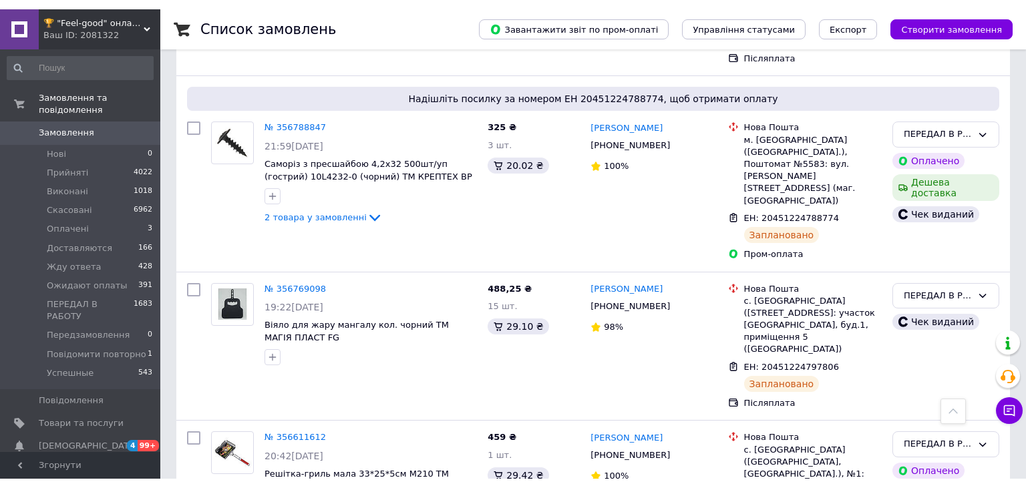
scroll to position [282, 0]
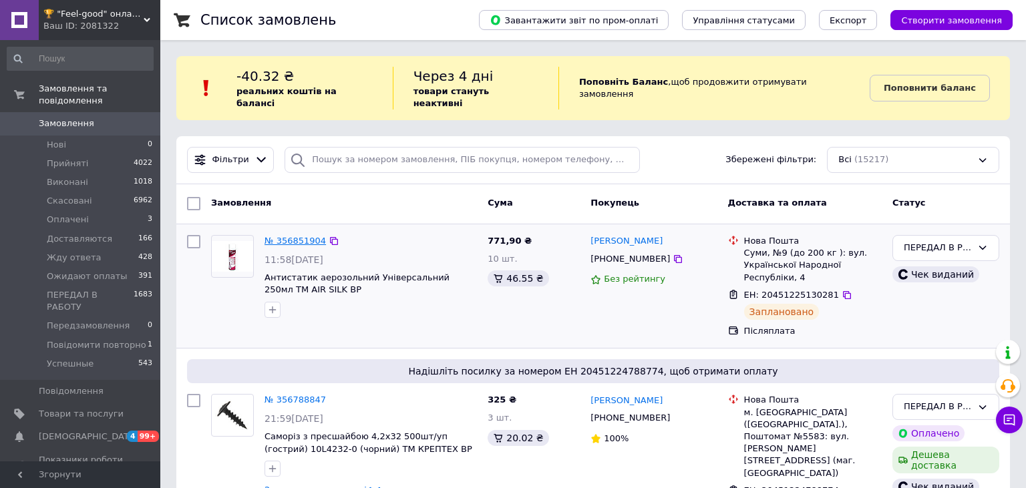
click at [303, 236] on link "№ 356851904" at bounding box center [294, 241] width 61 height 10
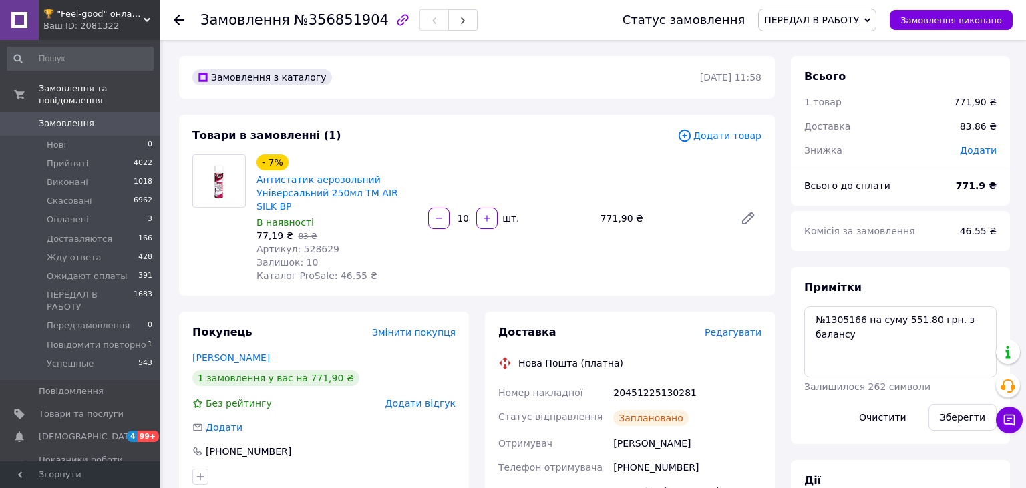
click at [144, 16] on div "🏆 "Feel-good" онлайн-магазин Ваш ID: 2081322" at bounding box center [100, 20] width 122 height 40
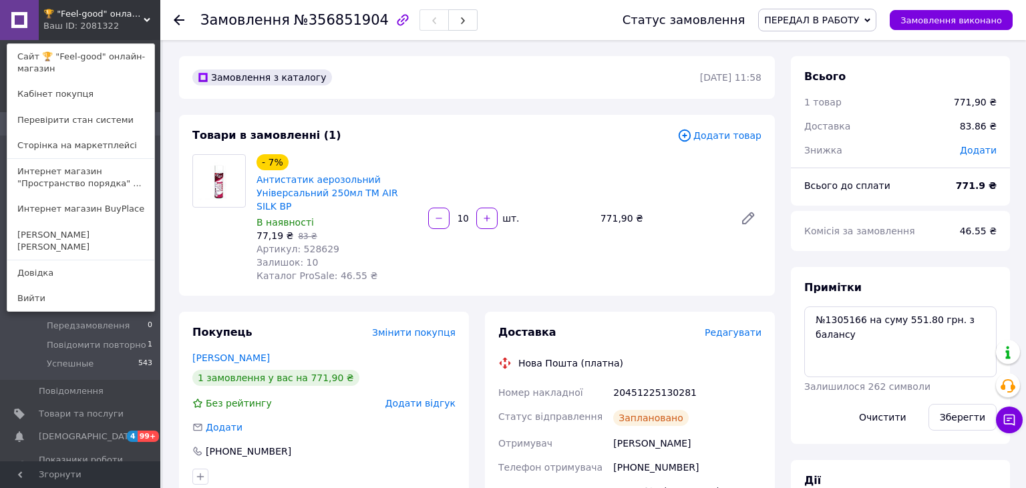
click at [312, 244] on span "Артикул: 528629" at bounding box center [297, 249] width 83 height 11
copy span "528629"
click at [745, 213] on icon at bounding box center [748, 218] width 11 height 11
click at [455, 235] on div "- 7% Антистатик аерозольний Універсальний 250мл ТМ AIR SILK BP В наявності 77,1…" at bounding box center [509, 219] width 516 height 134
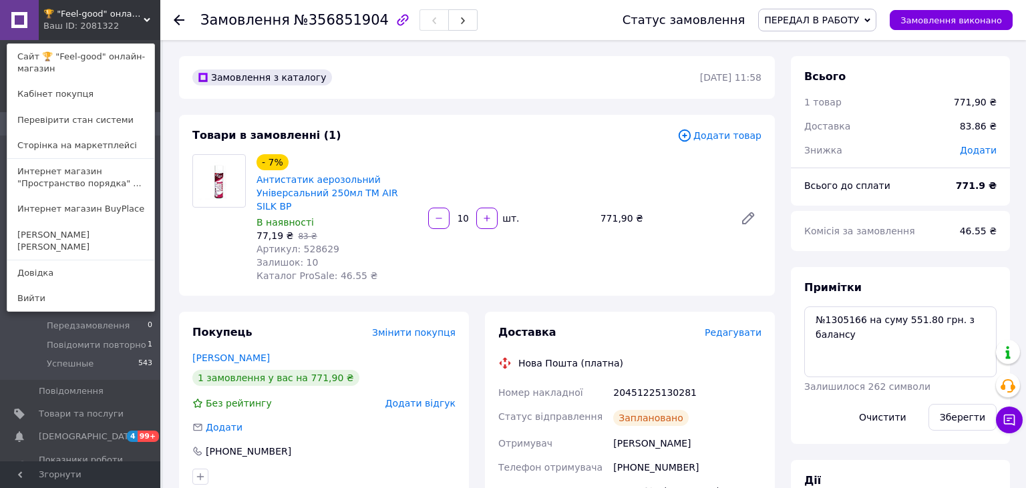
click at [98, 21] on div "Ваш ID: 2081322" at bounding box center [71, 26] width 56 height 12
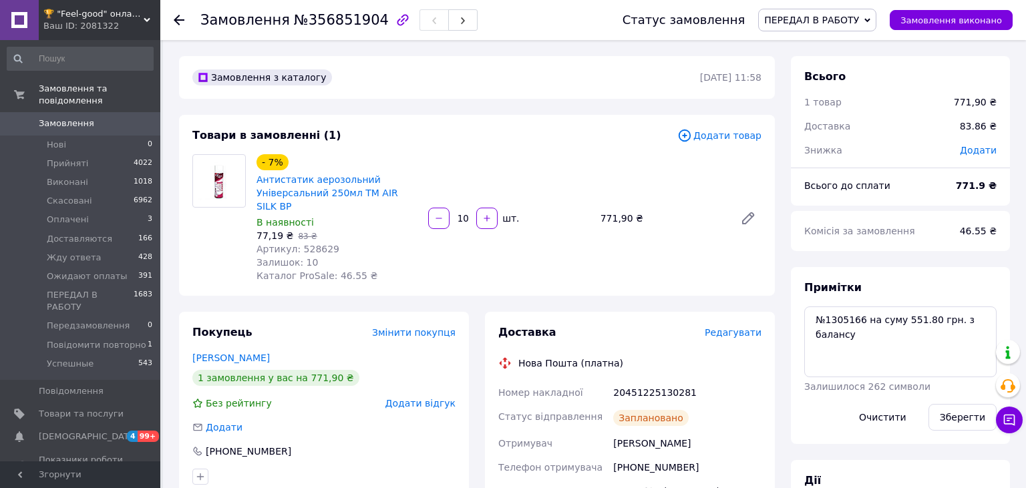
click at [69, 118] on span "Замовлення" at bounding box center [66, 124] width 55 height 12
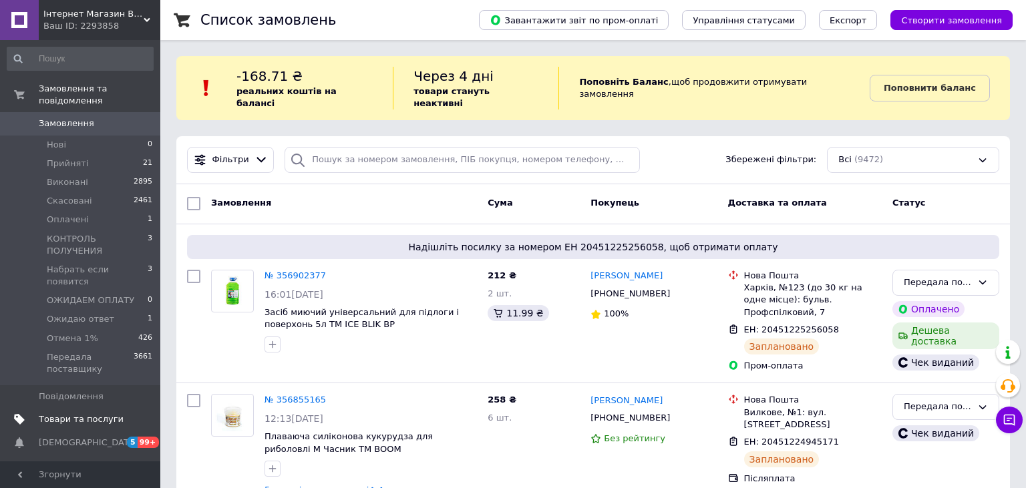
click at [95, 413] on span "Товари та послуги" at bounding box center [81, 419] width 85 height 12
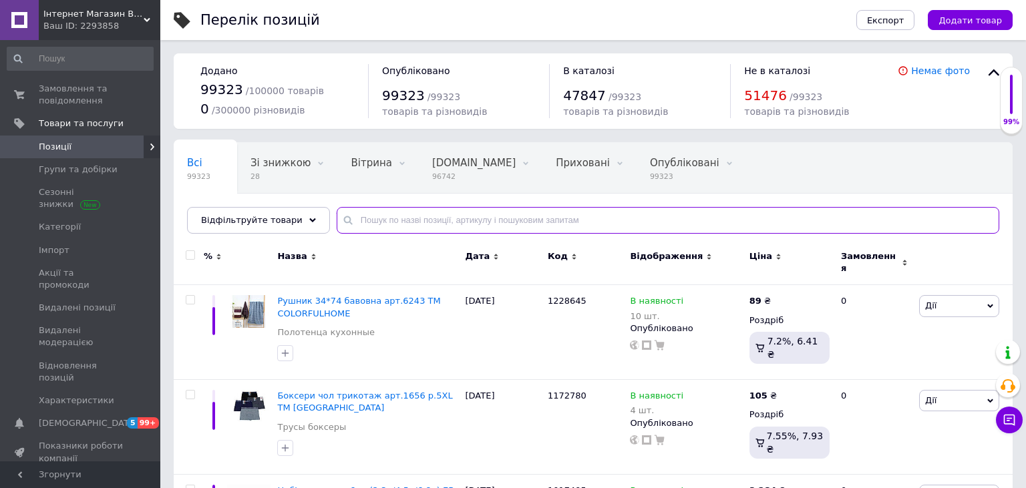
click at [357, 225] on input "text" at bounding box center [668, 220] width 662 height 27
paste input "528629"
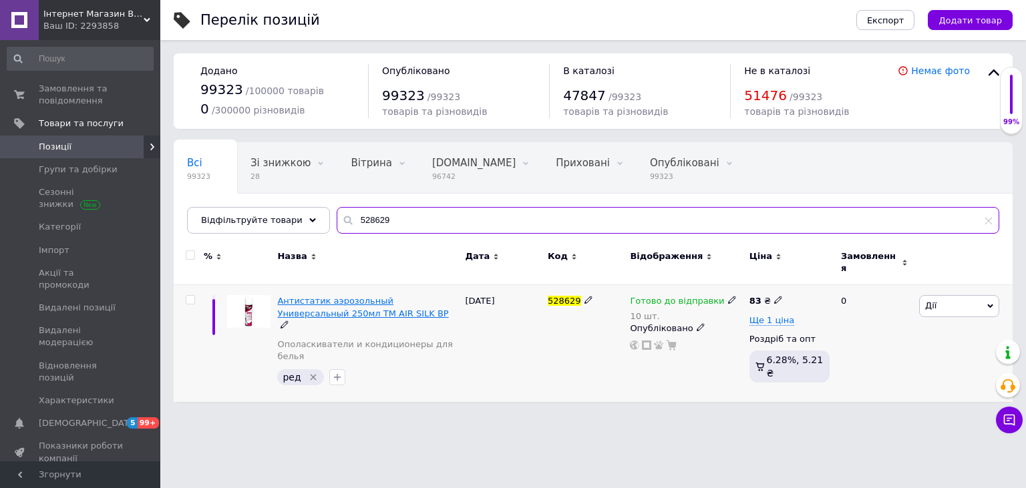
type input "528629"
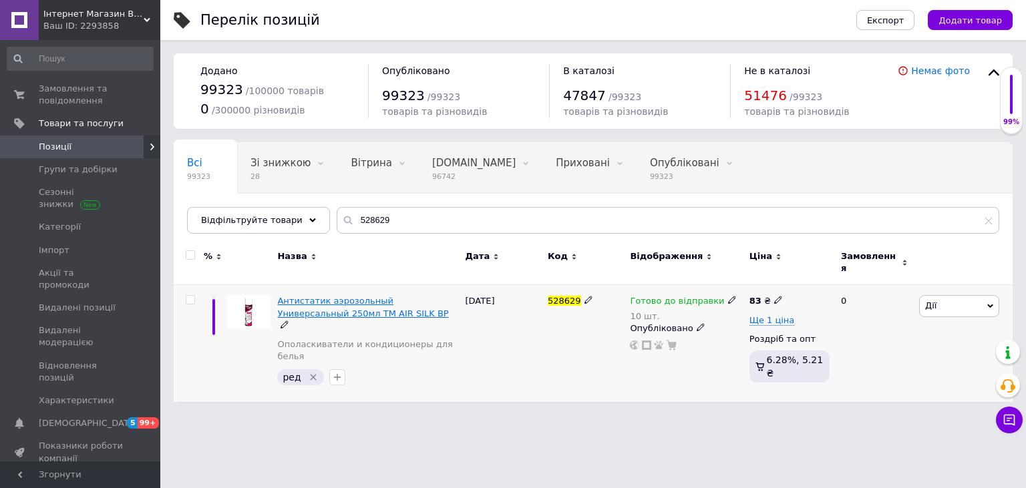
click at [343, 296] on span "Антистатик аэрозольный Универсальный 250мл ТМ AIR SILK BP" at bounding box center [362, 307] width 171 height 22
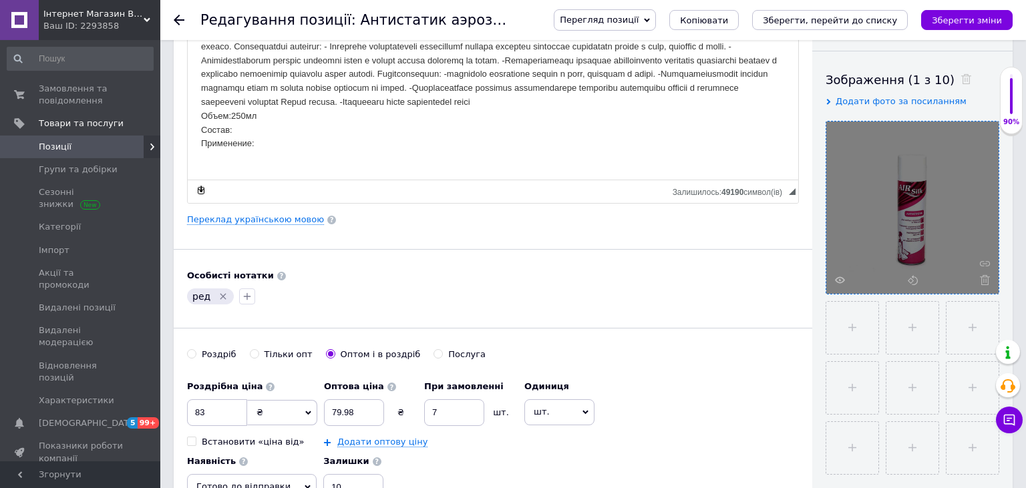
scroll to position [211, 0]
click at [982, 278] on icon at bounding box center [985, 280] width 10 height 10
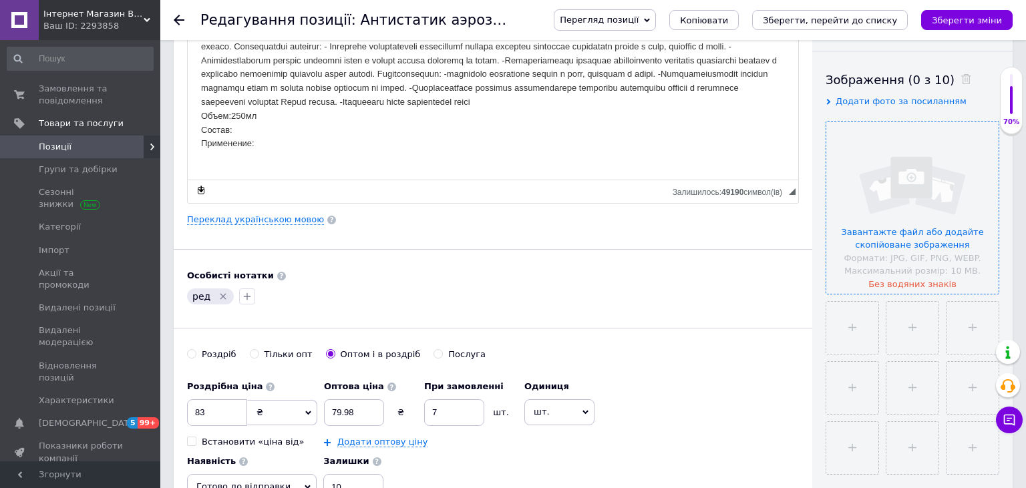
click at [934, 227] on input "file" at bounding box center [912, 208] width 172 height 172
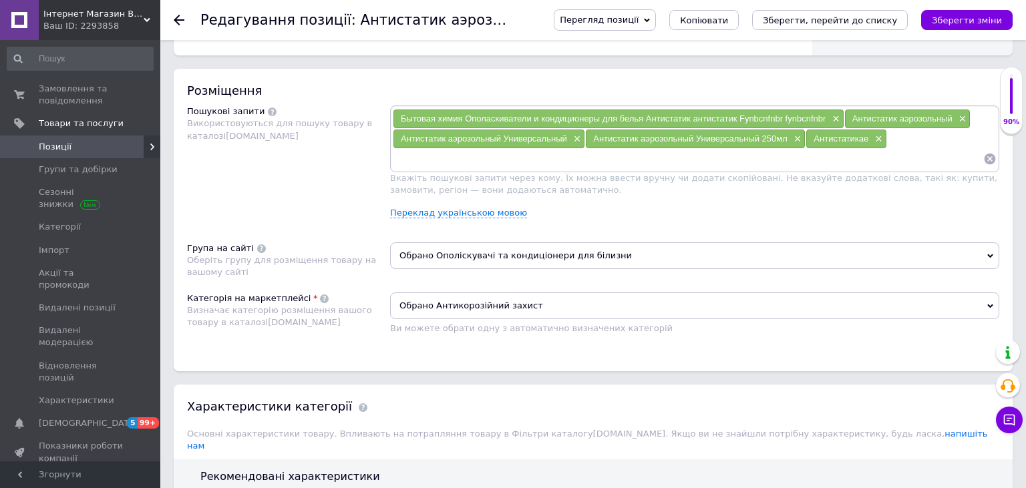
scroll to position [987, 0]
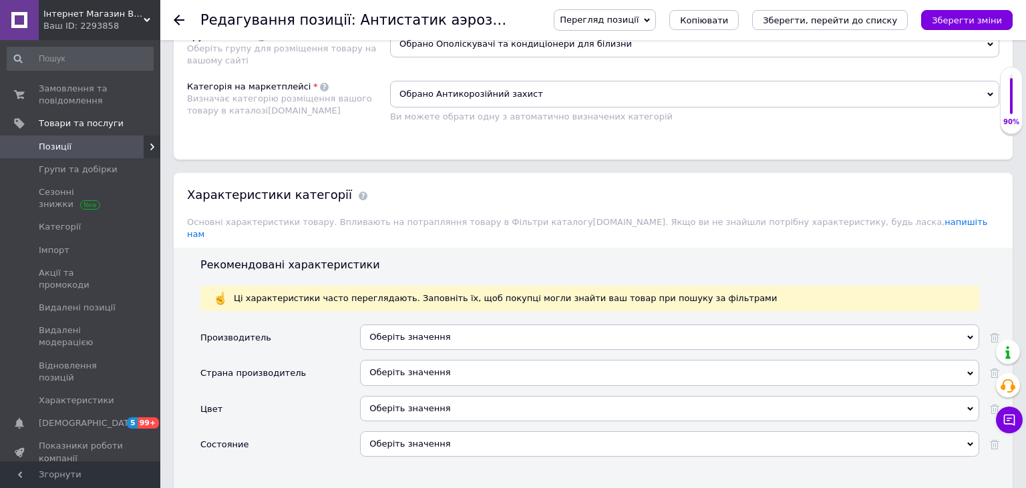
click at [419, 360] on div "Оберіть значення" at bounding box center [669, 372] width 619 height 25
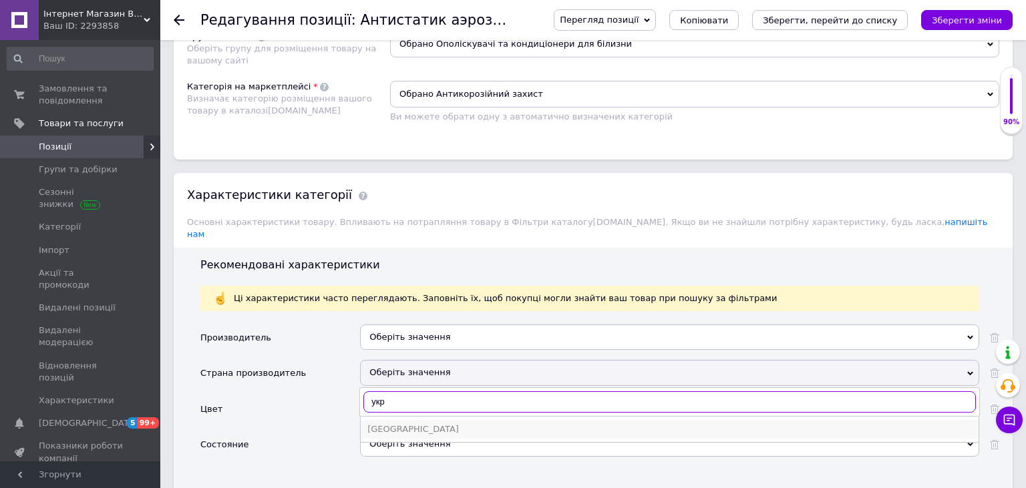
type input "укр"
click at [395, 423] on div "Украина" at bounding box center [669, 429] width 604 height 12
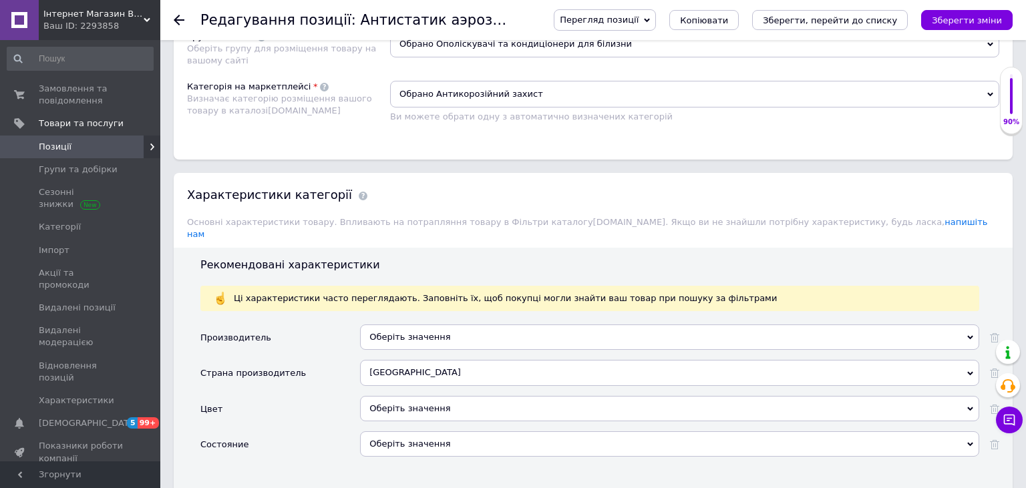
click at [459, 81] on span "Обрано Антикорозійний захист" at bounding box center [694, 94] width 609 height 27
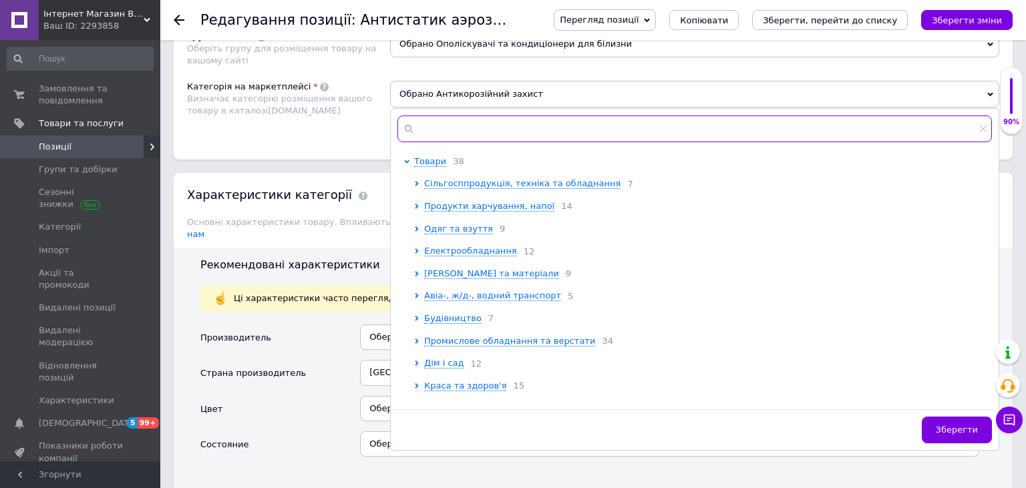
click at [519, 116] on input "text" at bounding box center [694, 129] width 594 height 27
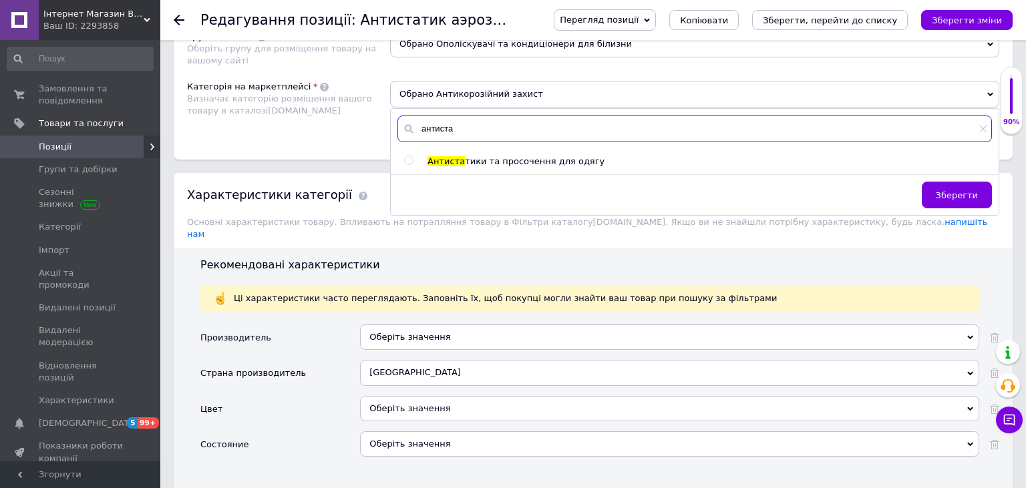
type input "антиста"
click at [513, 156] on span "тики та просочення для одягу" at bounding box center [535, 161] width 140 height 10
radio input "true"
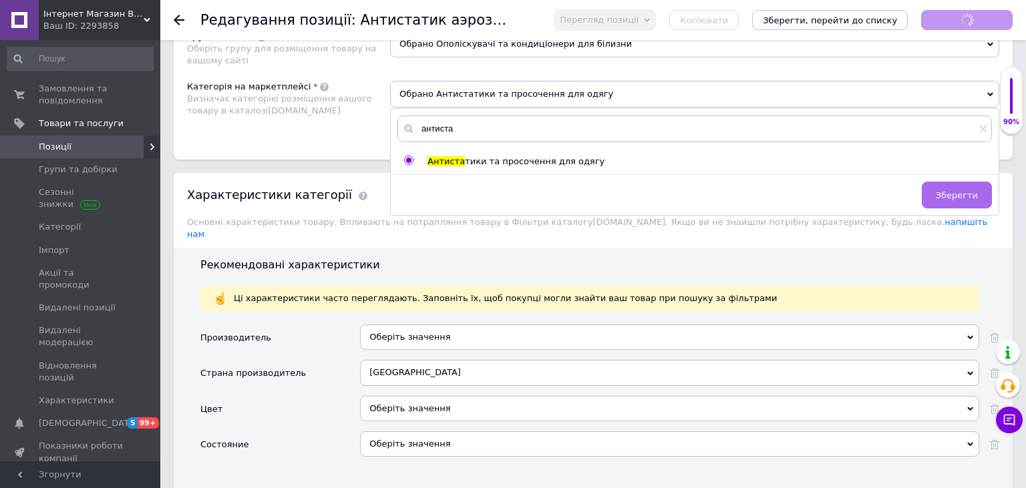
click at [955, 190] on span "Зберегти" at bounding box center [957, 195] width 42 height 10
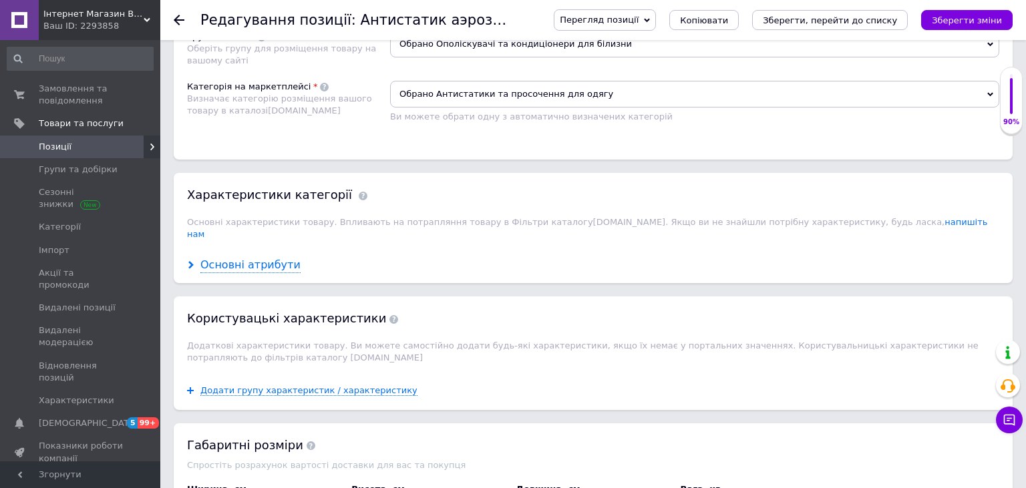
click at [260, 258] on div "Основні атрибути" at bounding box center [250, 265] width 100 height 15
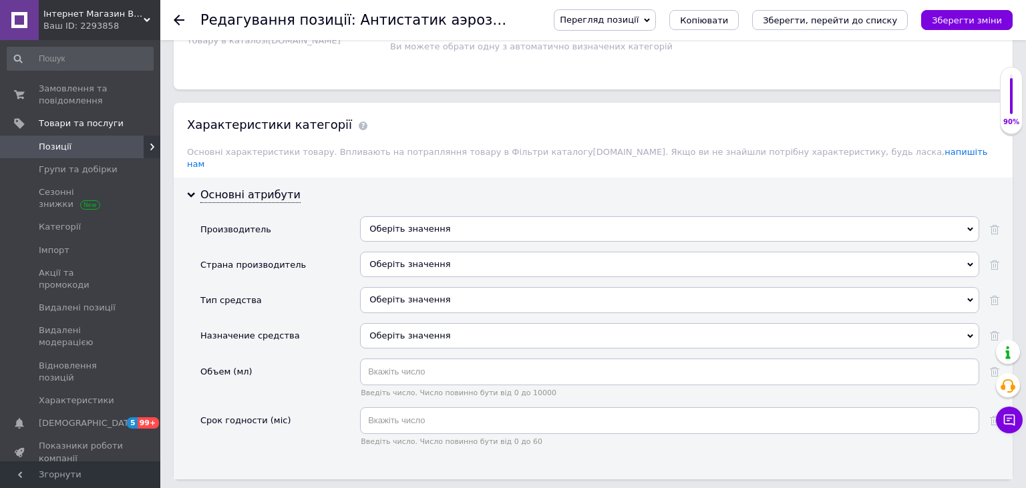
scroll to position [1058, 0]
click at [408, 216] on div "Оберіть значення" at bounding box center [669, 228] width 619 height 25
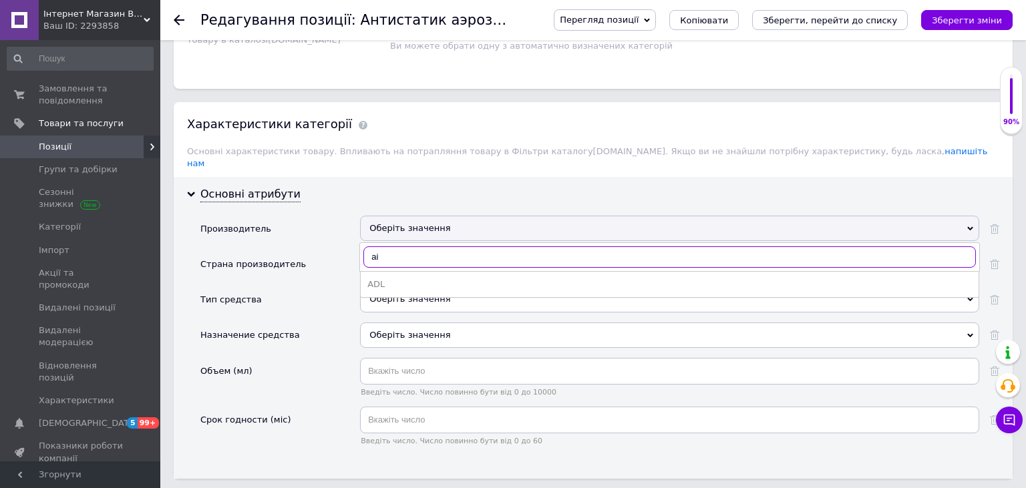
type input "a"
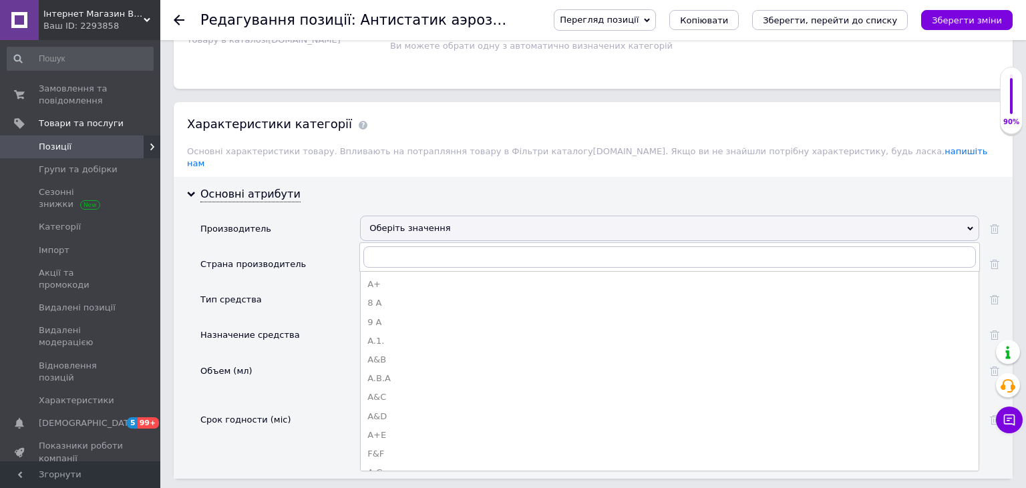
click at [319, 251] on div "Страна производитель" at bounding box center [280, 268] width 160 height 35
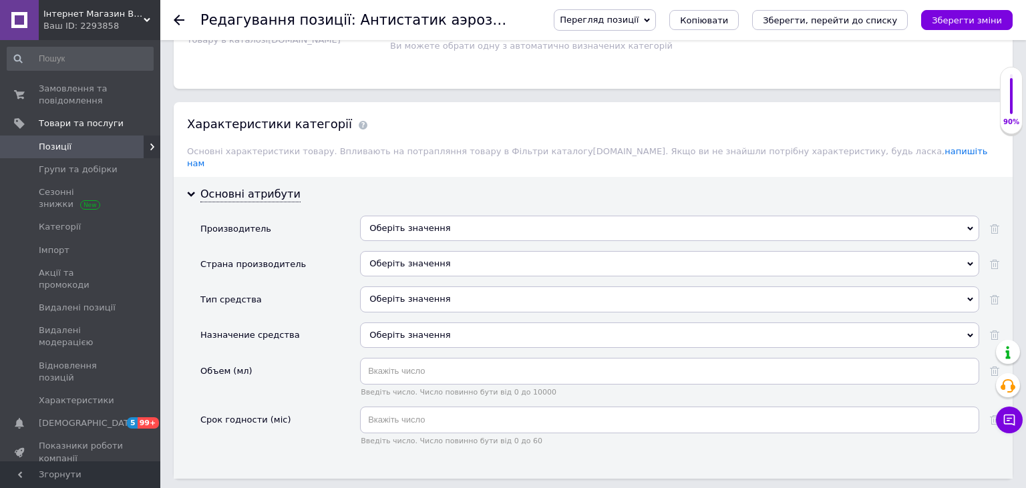
click at [403, 251] on div "Оберіть значення" at bounding box center [669, 263] width 619 height 25
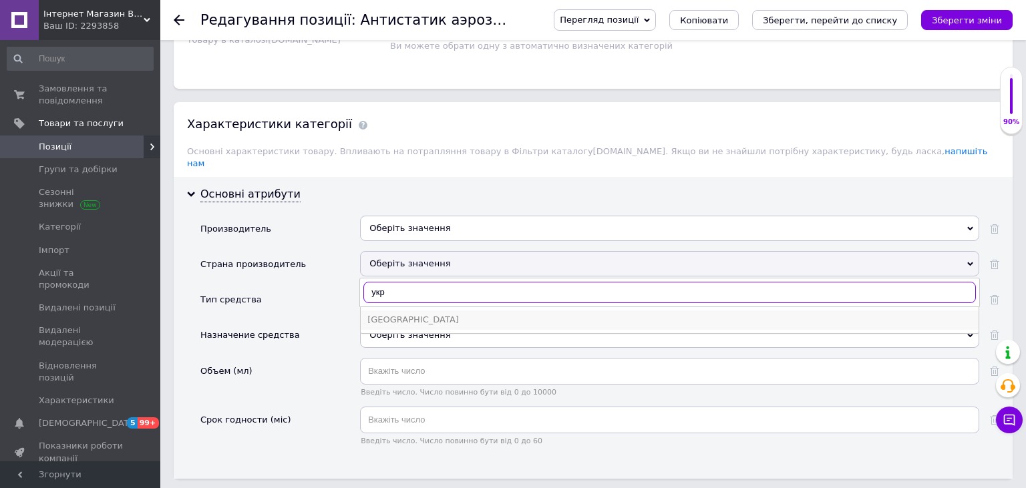
type input "укр"
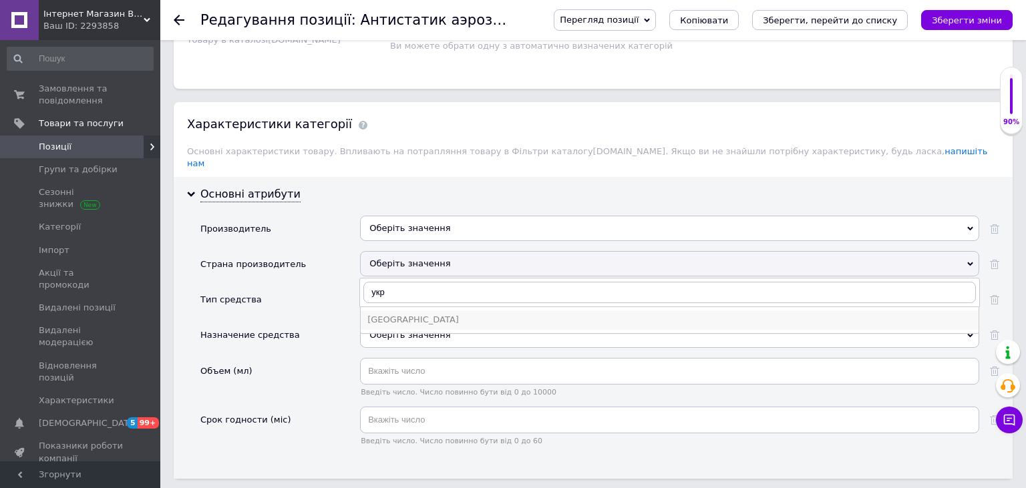
click at [393, 311] on li "Украина" at bounding box center [670, 320] width 618 height 19
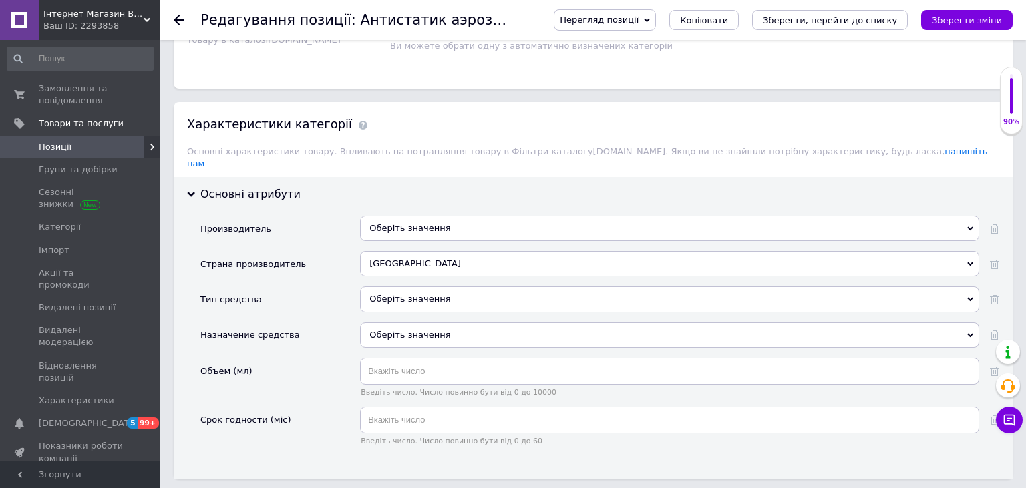
click at [399, 287] on div "Оберіть значення" at bounding box center [669, 299] width 619 height 25
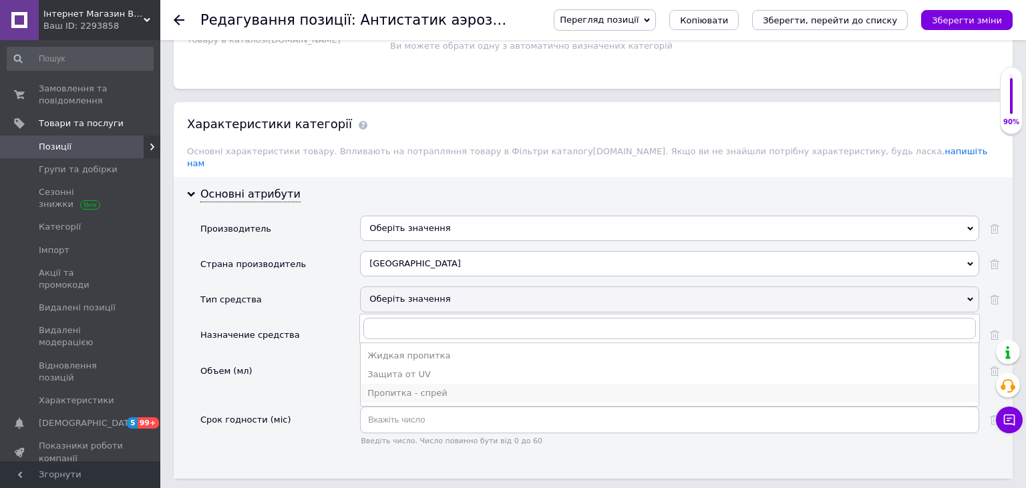
click at [455, 387] on div "Пропитка - спрей" at bounding box center [669, 393] width 604 height 12
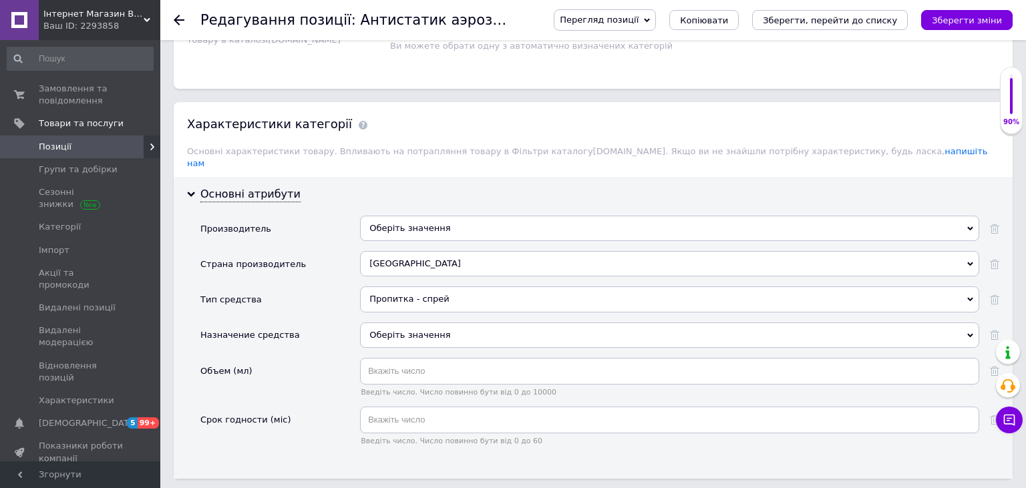
click at [407, 323] on div "Оберіть значення" at bounding box center [669, 335] width 619 height 25
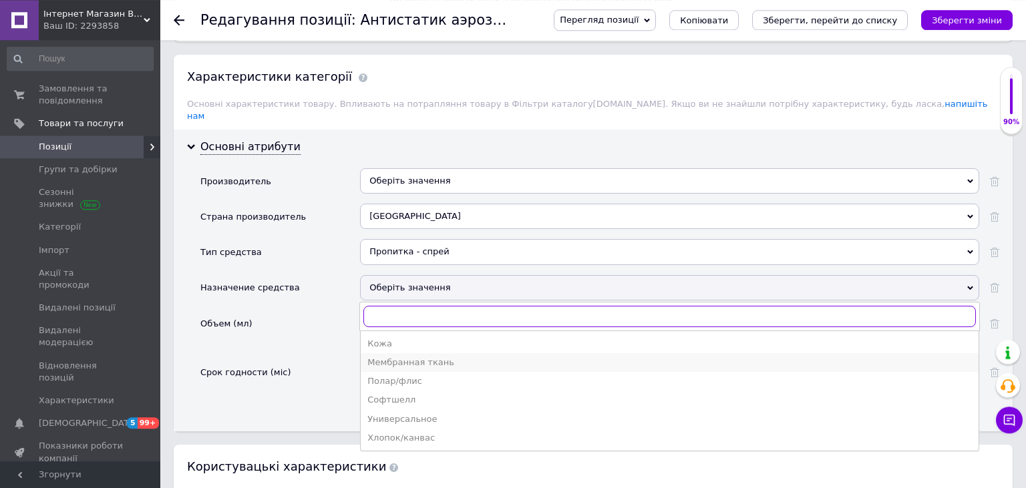
scroll to position [1128, 0]
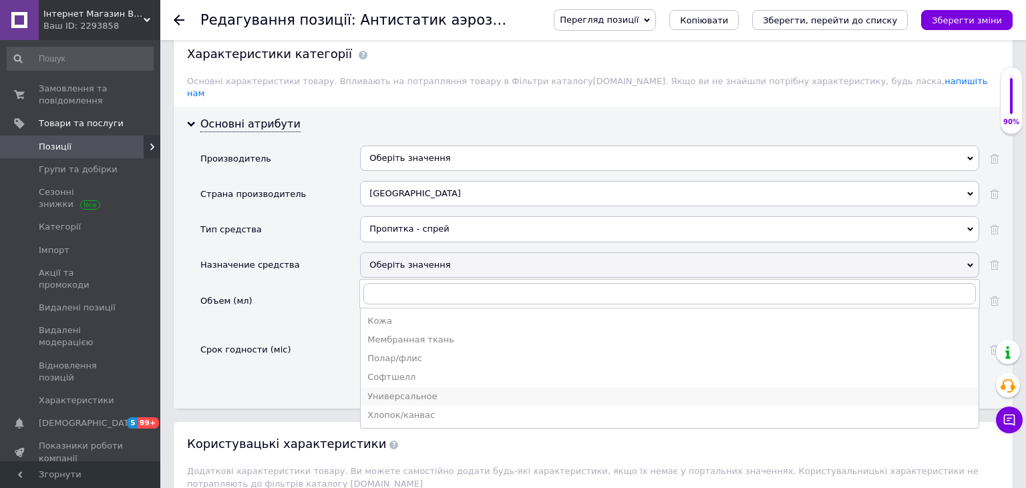
click at [468, 391] on div "Универсальное" at bounding box center [669, 397] width 604 height 12
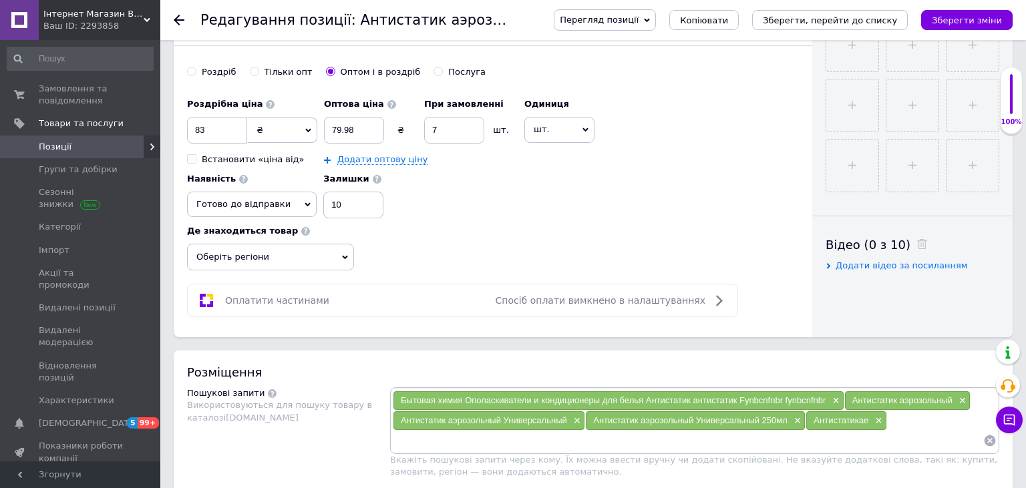
scroll to position [1058, 0]
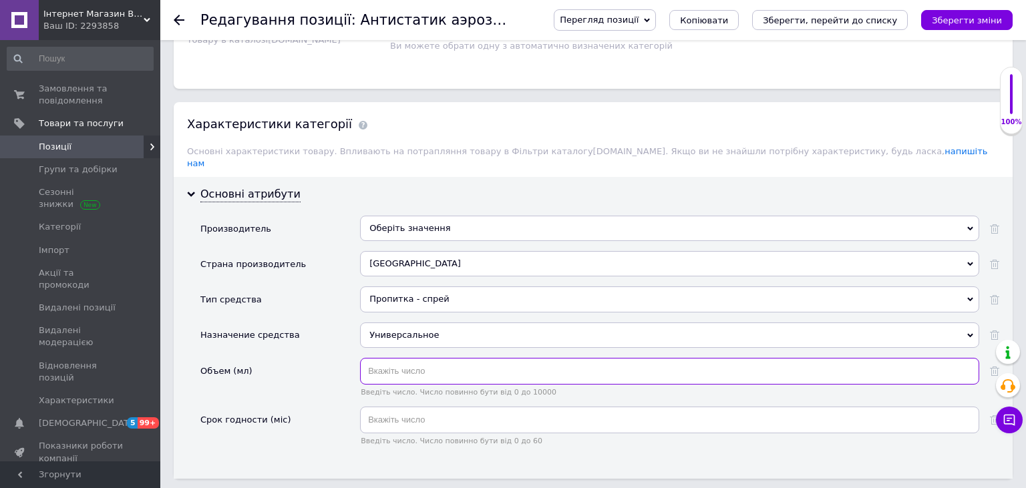
click at [396, 358] on input "text" at bounding box center [669, 371] width 619 height 27
type input "250"
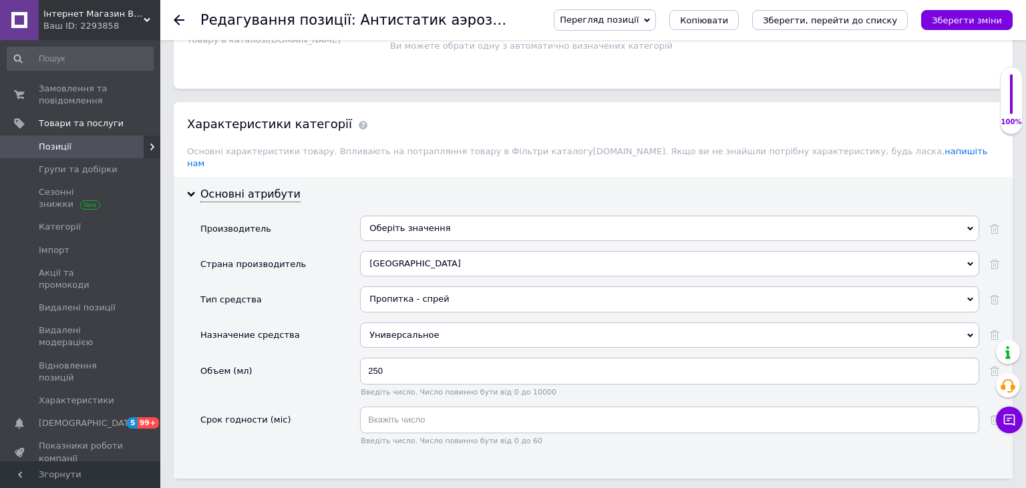
click at [264, 358] on div "Объем (мл)" at bounding box center [280, 382] width 160 height 49
click at [999, 27] on button "Зберегти зміни" at bounding box center [966, 20] width 91 height 20
click at [409, 287] on div "Оберіть значення" at bounding box center [669, 299] width 619 height 25
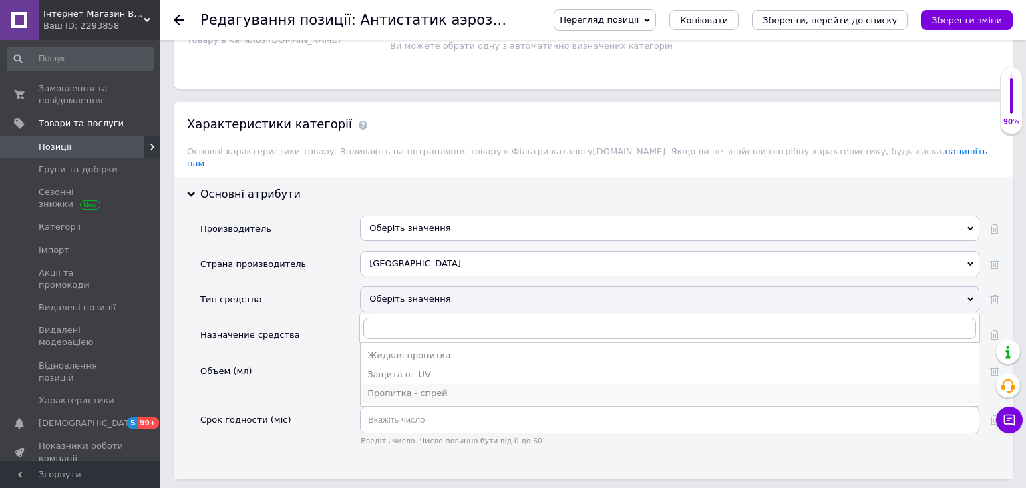
click at [421, 387] on div "Пропитка - спрей" at bounding box center [669, 393] width 604 height 12
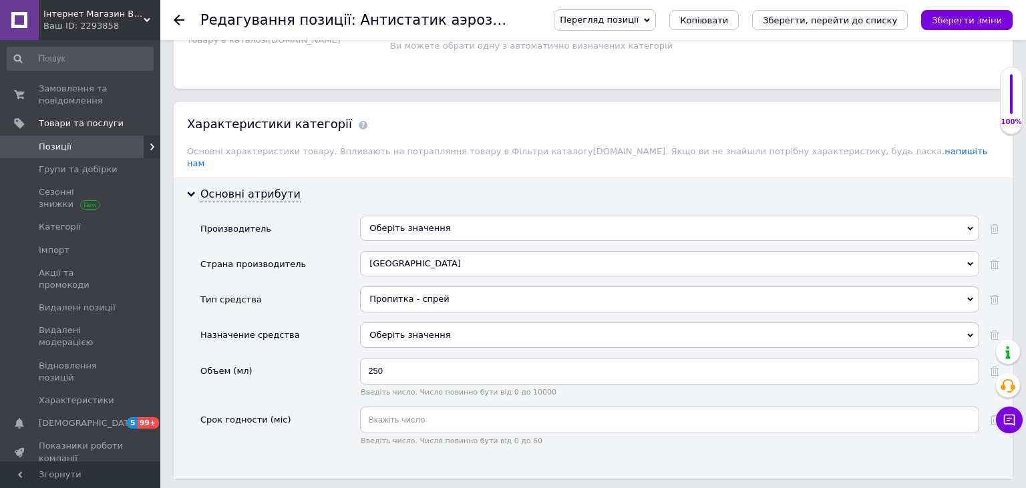
click at [407, 323] on div "Оберіть значення" at bounding box center [669, 335] width 619 height 25
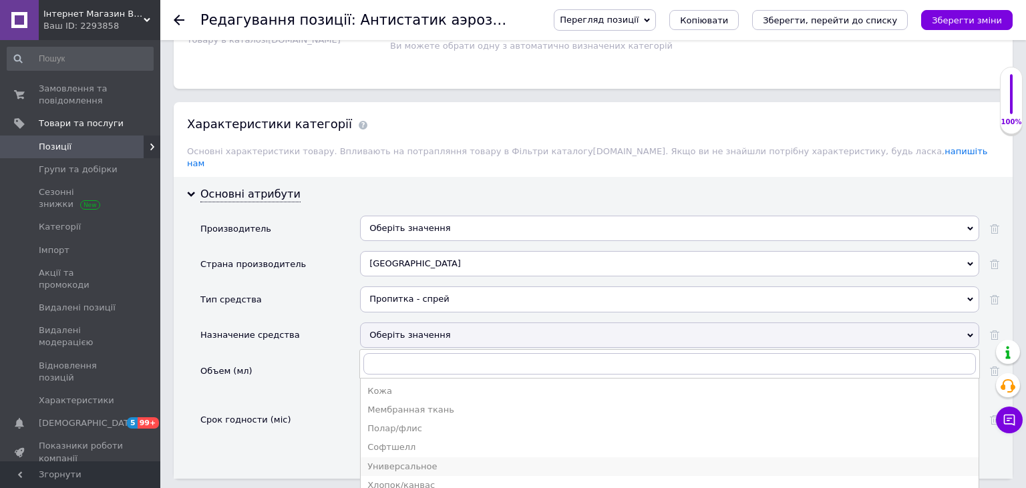
click at [443, 457] on li "Универсальное" at bounding box center [670, 466] width 618 height 19
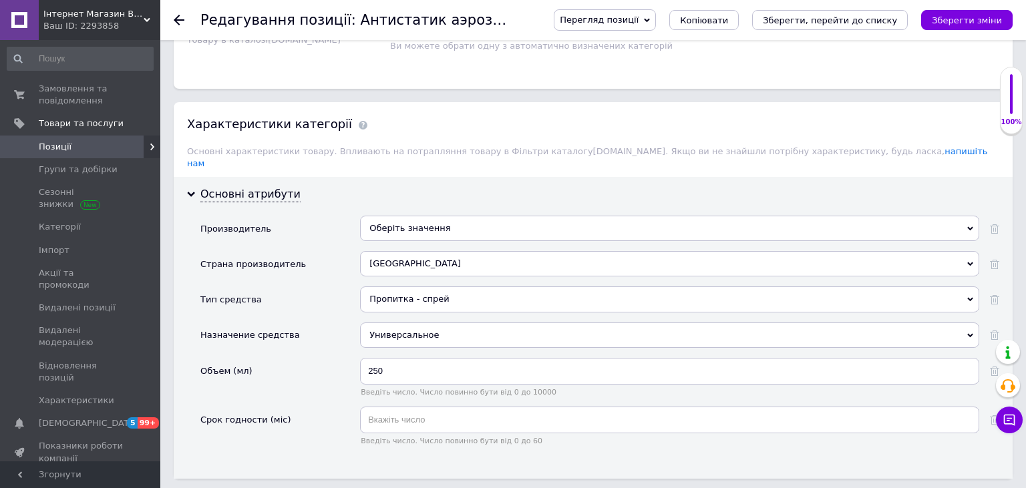
drag, startPoint x: 977, startPoint y: 6, endPoint x: 976, endPoint y: 13, distance: 7.4
click at [977, 7] on div "Перегляд позиції Зберегти та переглянути на сайті Зберегти та переглянути на ма…" at bounding box center [770, 20] width 486 height 40
click at [976, 17] on icon "Зберегти зміни" at bounding box center [967, 20] width 70 height 10
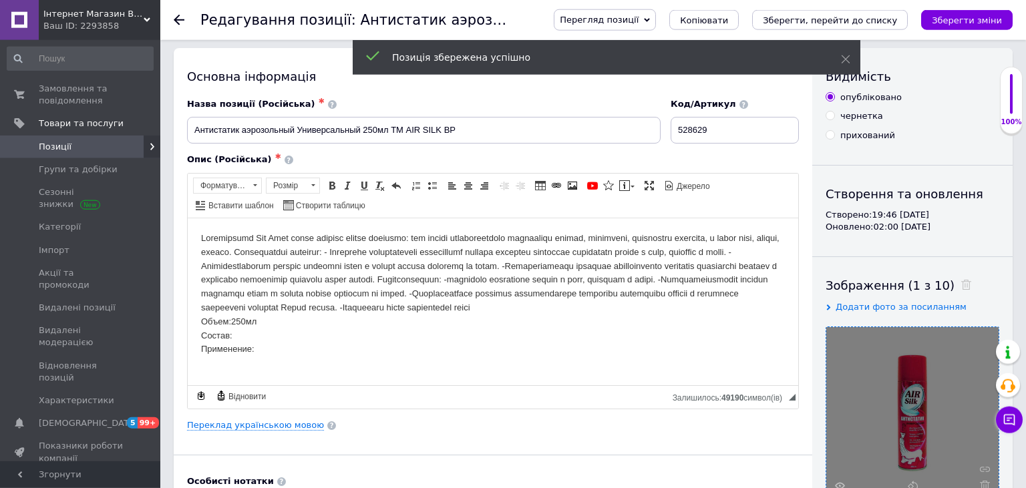
scroll to position [0, 0]
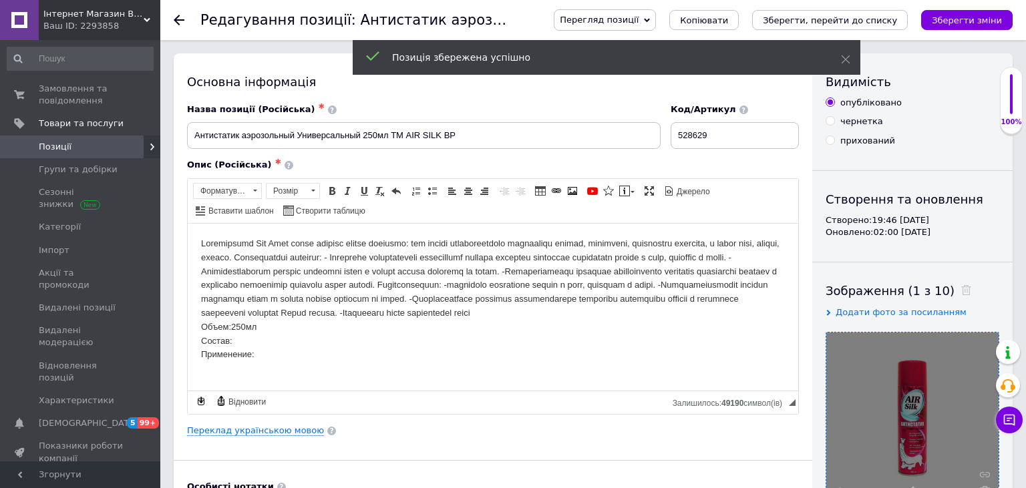
click at [103, 143] on span "Позиції" at bounding box center [81, 147] width 85 height 12
